Goal: Find specific page/section: Find specific page/section

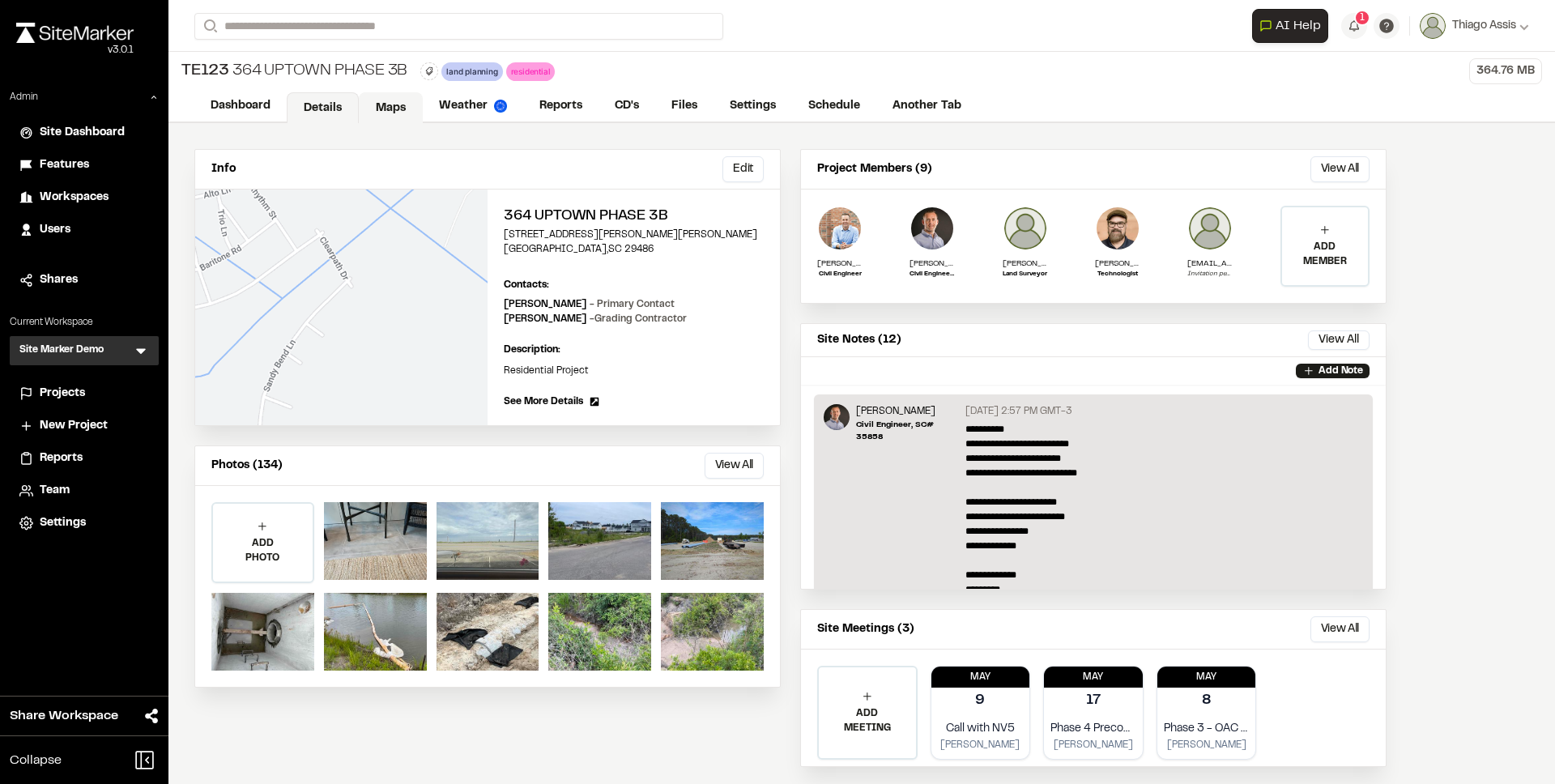
click at [387, 112] on link "Maps" at bounding box center [391, 108] width 64 height 31
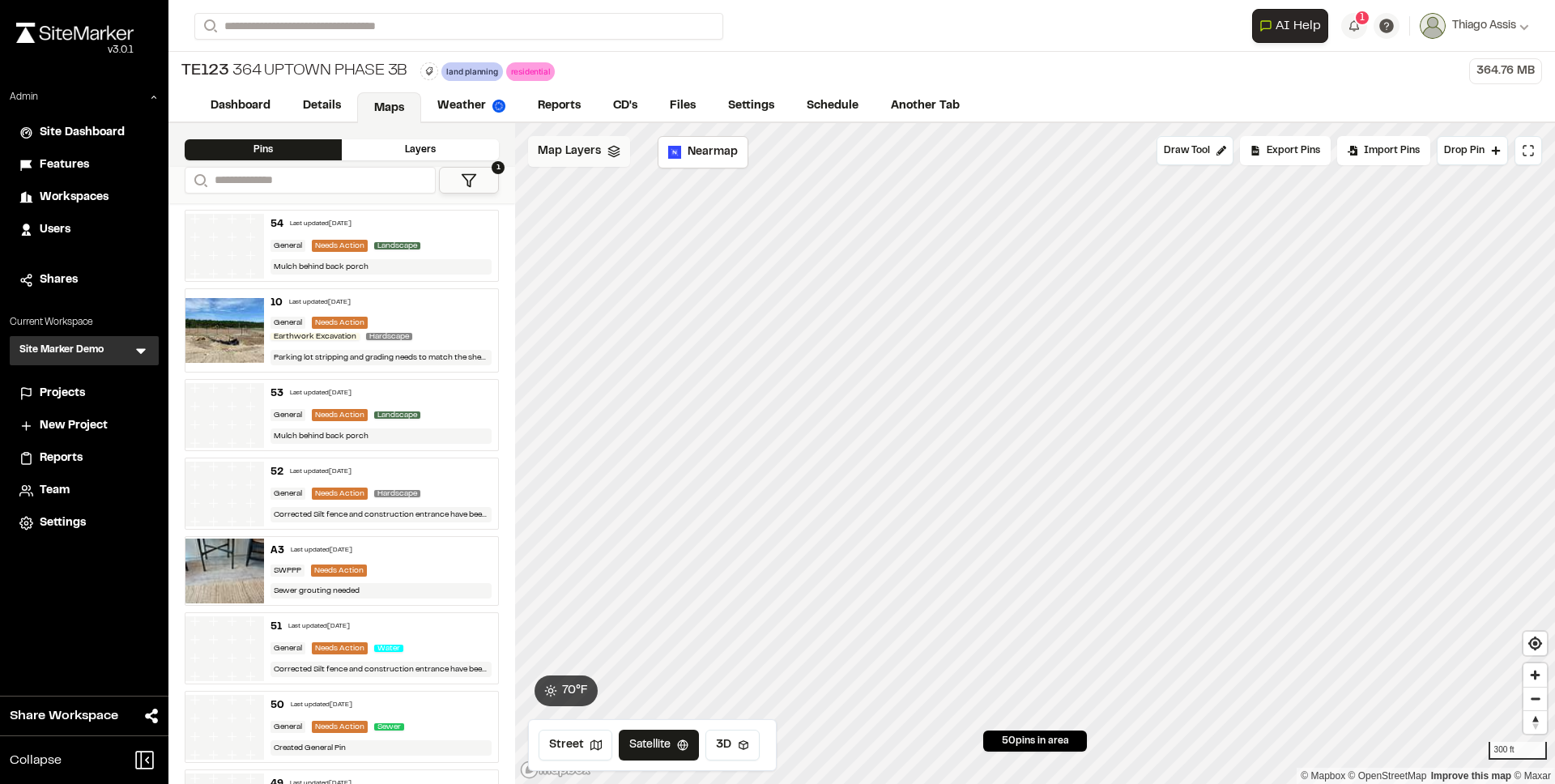
click at [612, 150] on icon at bounding box center [614, 151] width 13 height 13
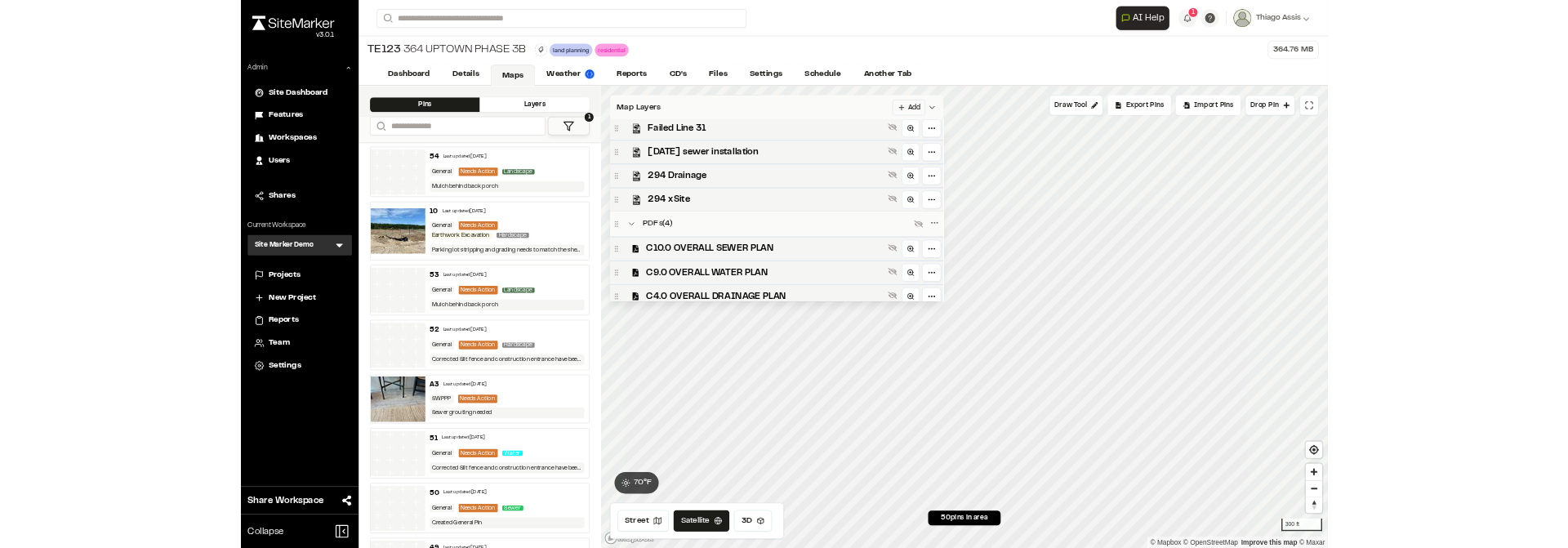
scroll to position [568, 0]
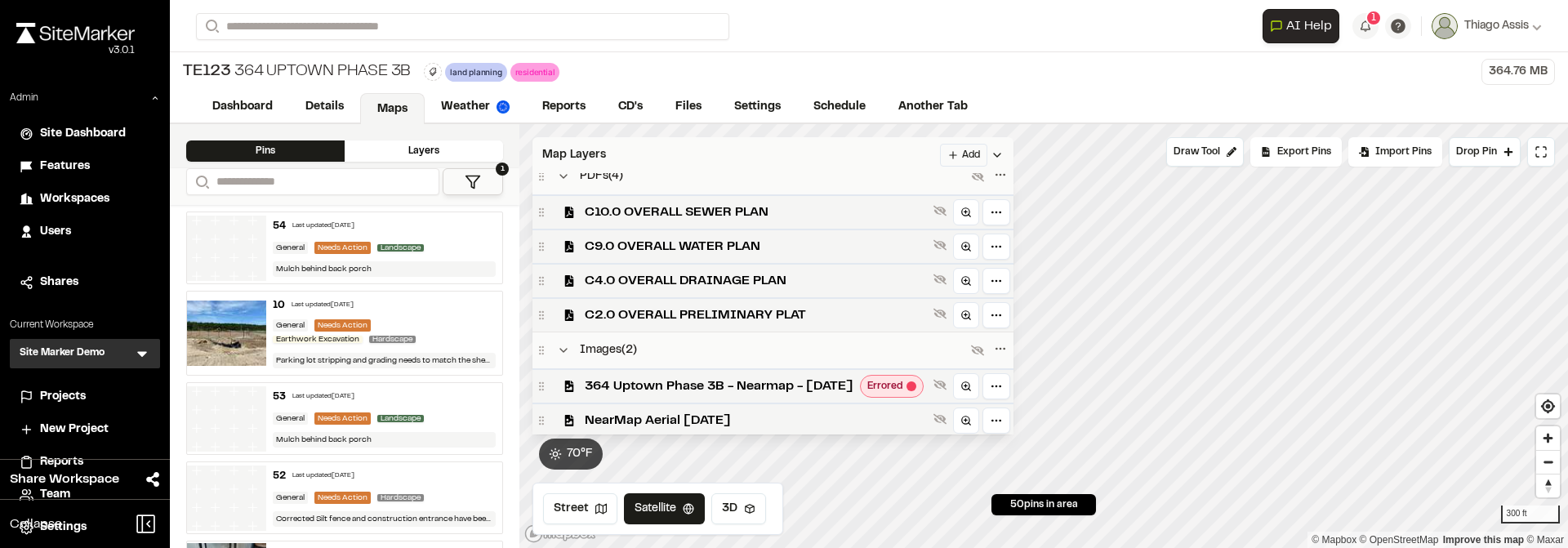
click at [411, 150] on div "Layers" at bounding box center [424, 151] width 158 height 21
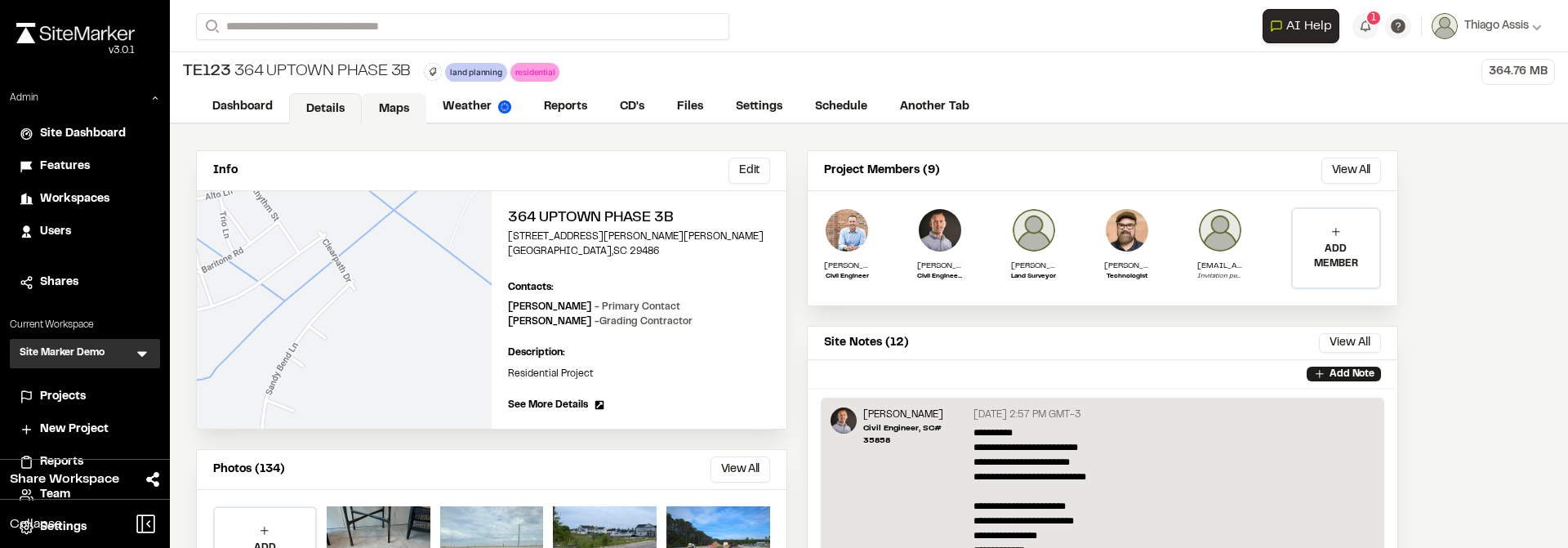
click at [396, 104] on link "Maps" at bounding box center [394, 109] width 65 height 31
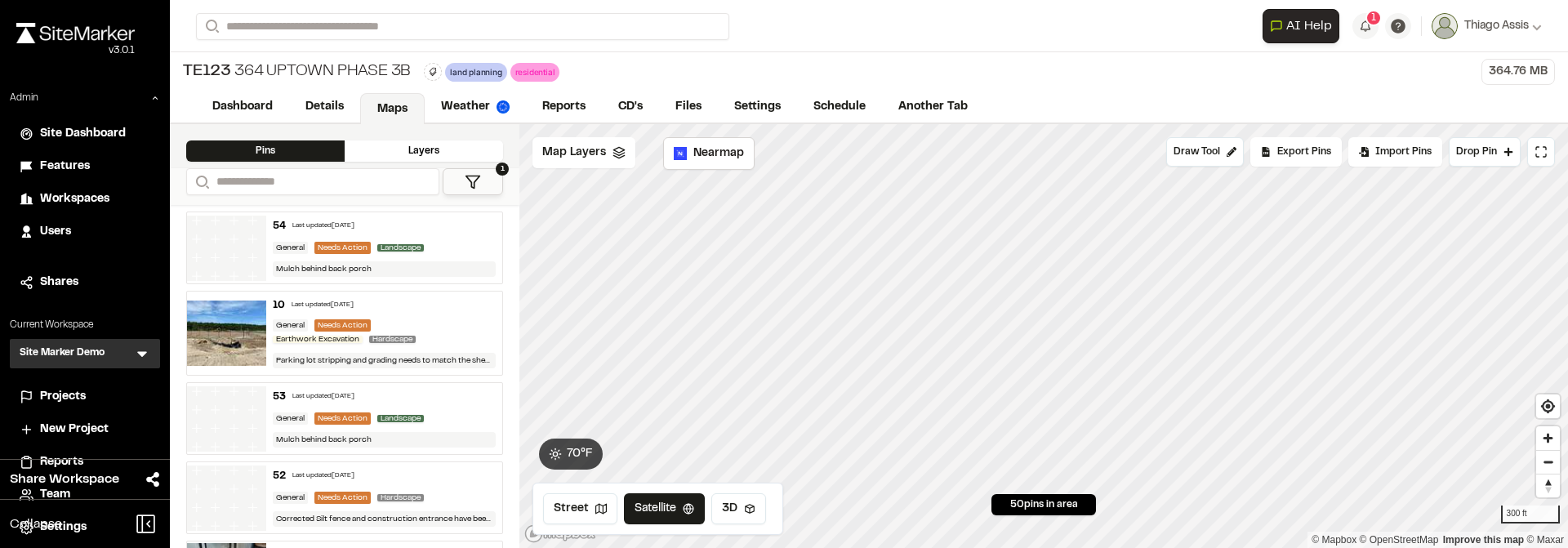
click at [424, 149] on div "Layers" at bounding box center [424, 151] width 158 height 21
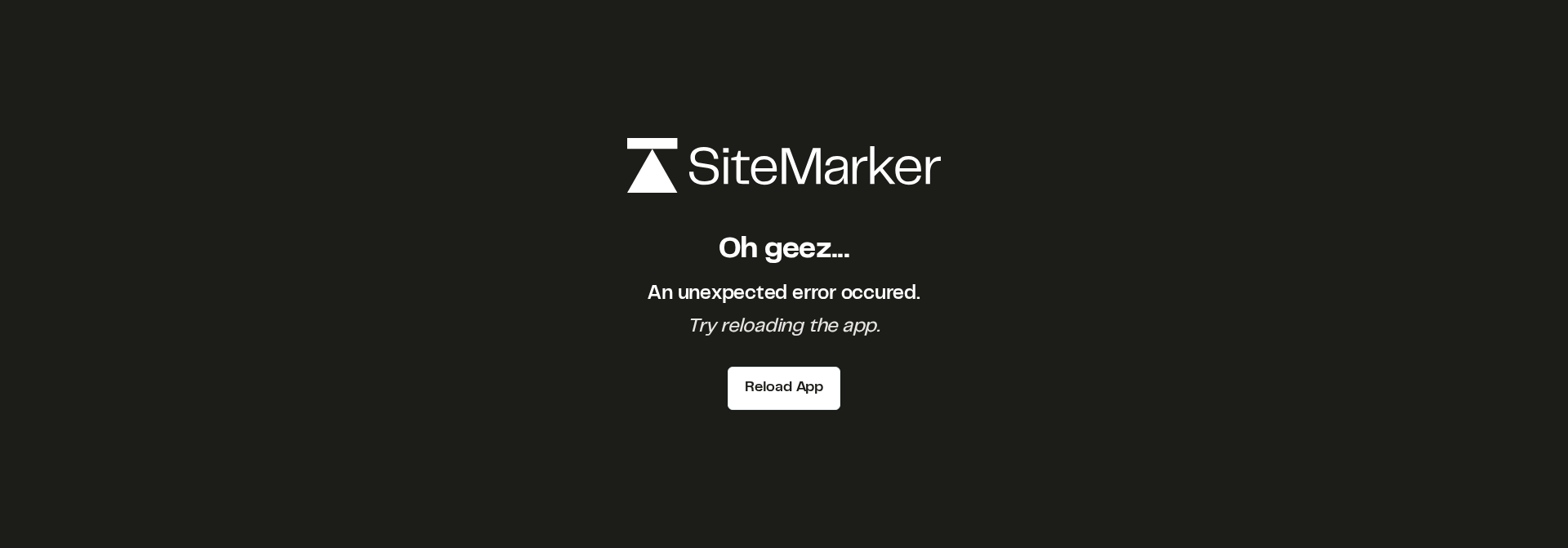
click at [557, 36] on div "Oh geez... An unexpected error occured. Try reloading the app. Reload App" at bounding box center [784, 274] width 1568 height 548
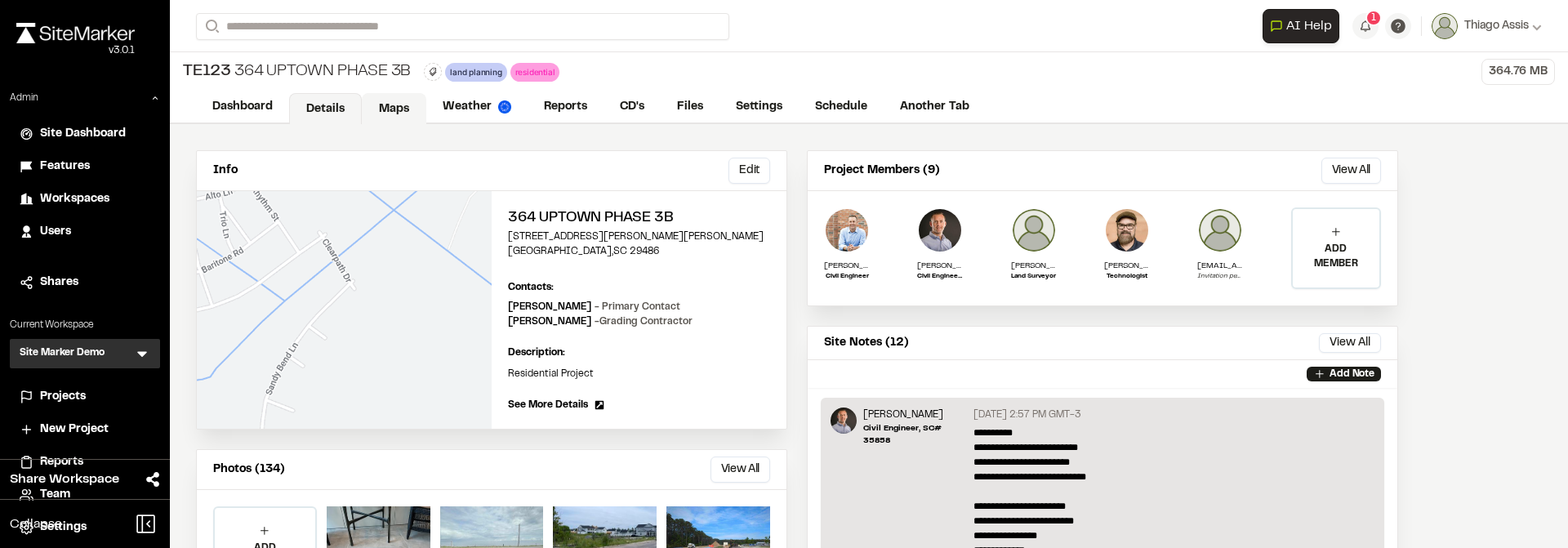
click at [394, 106] on link "Maps" at bounding box center [394, 109] width 65 height 31
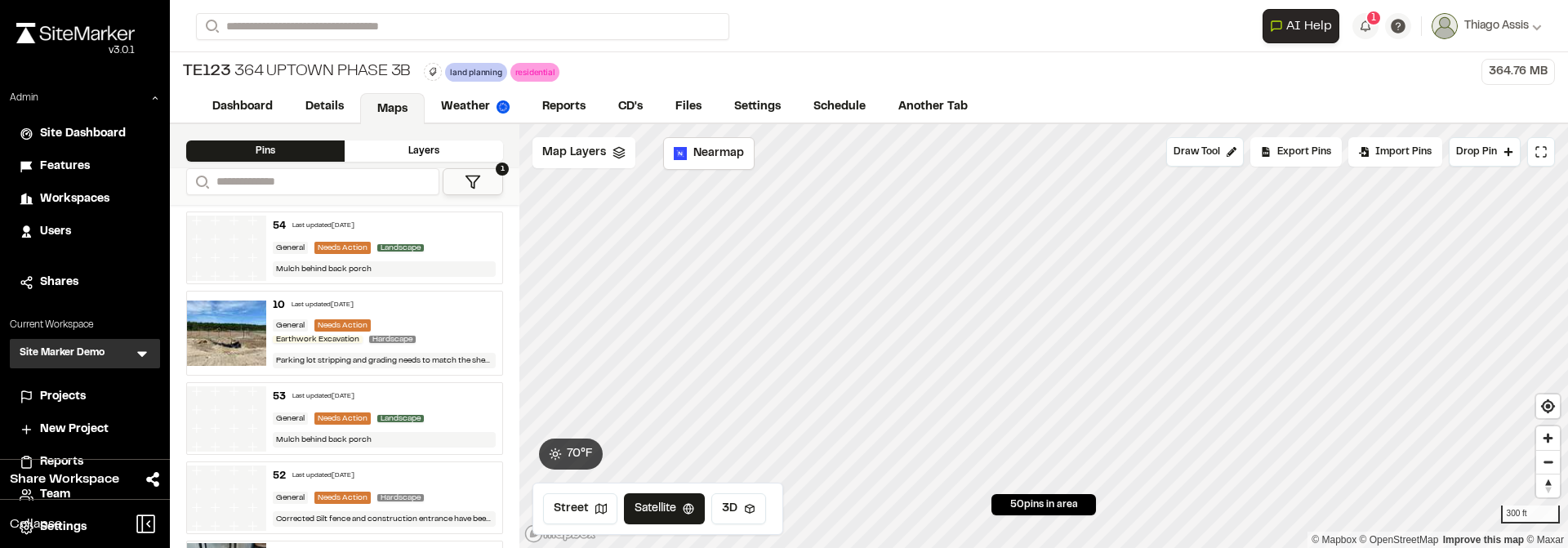
click at [438, 152] on div "Layers" at bounding box center [424, 151] width 158 height 21
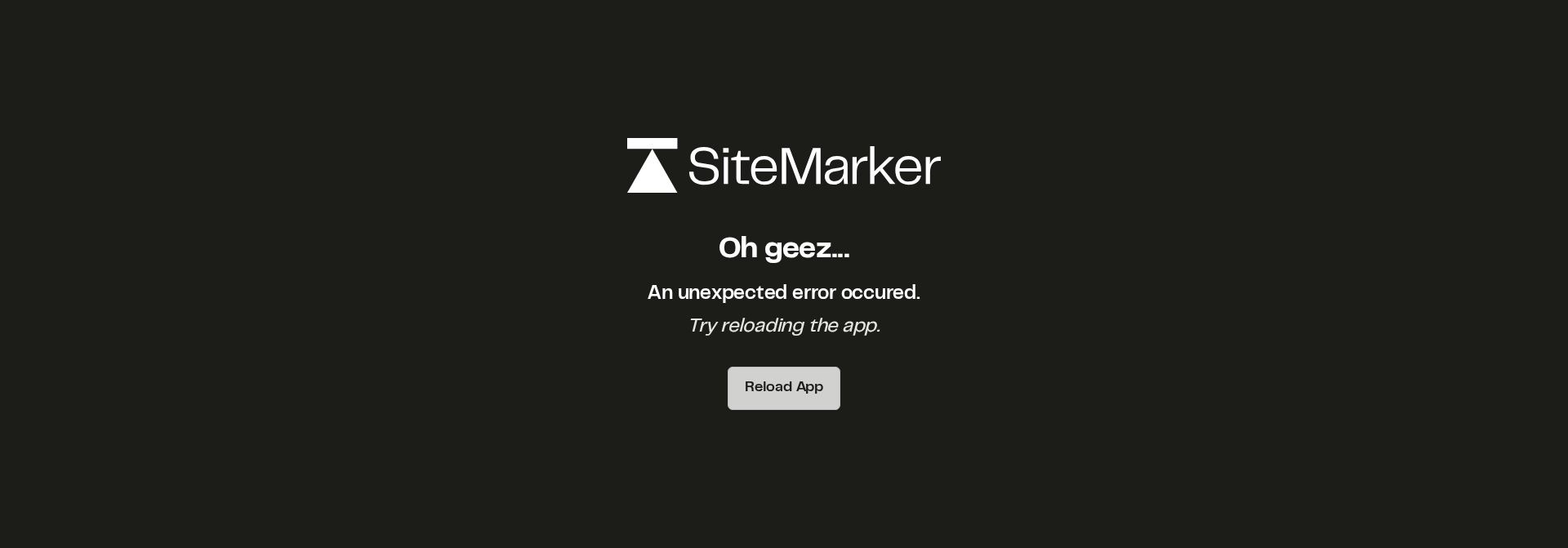
click at [813, 395] on button "Reload App" at bounding box center [784, 388] width 113 height 44
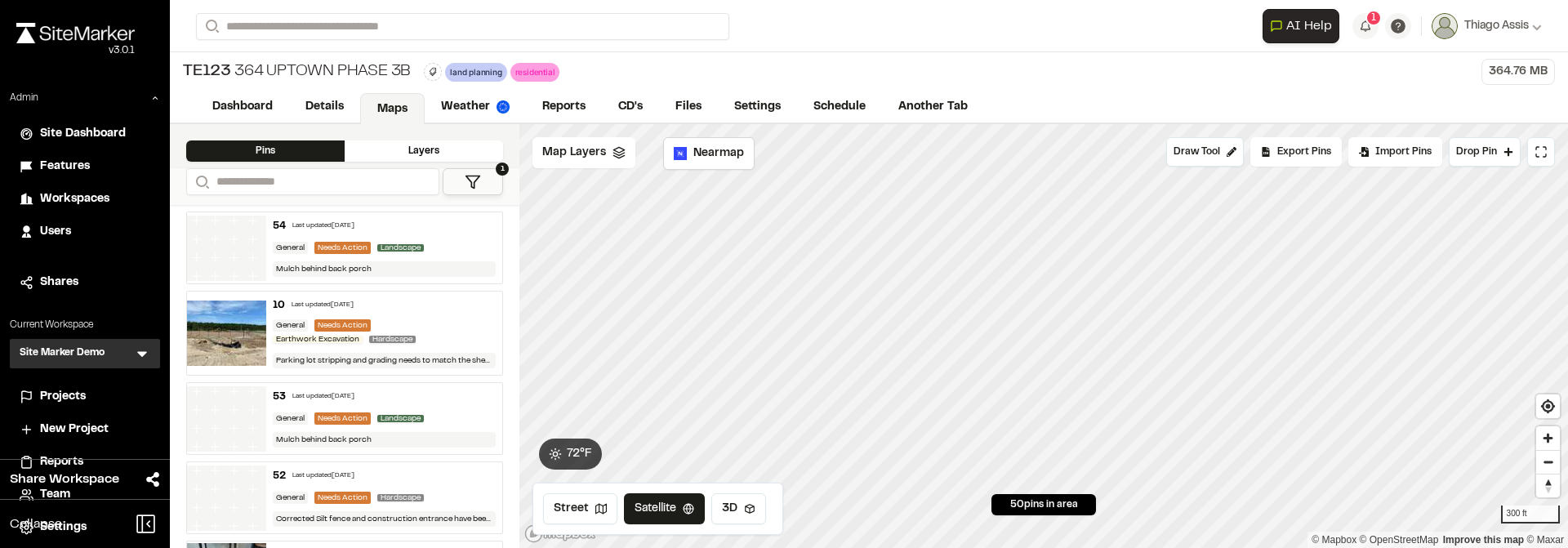
click at [422, 145] on div "Layers" at bounding box center [424, 151] width 158 height 21
